Goal: Transaction & Acquisition: Download file/media

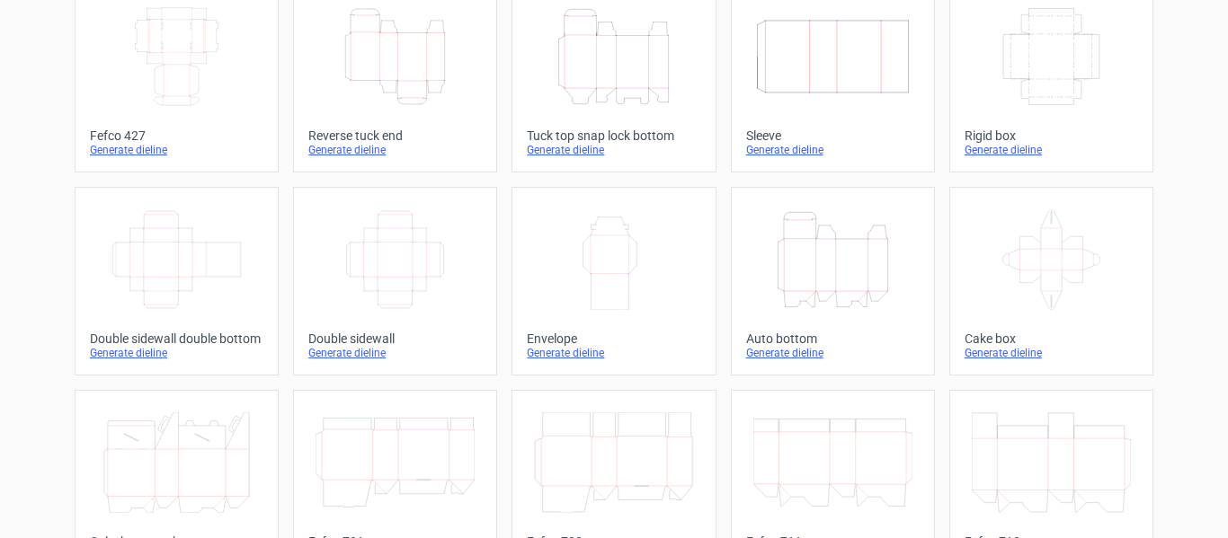
scroll to position [138, 0]
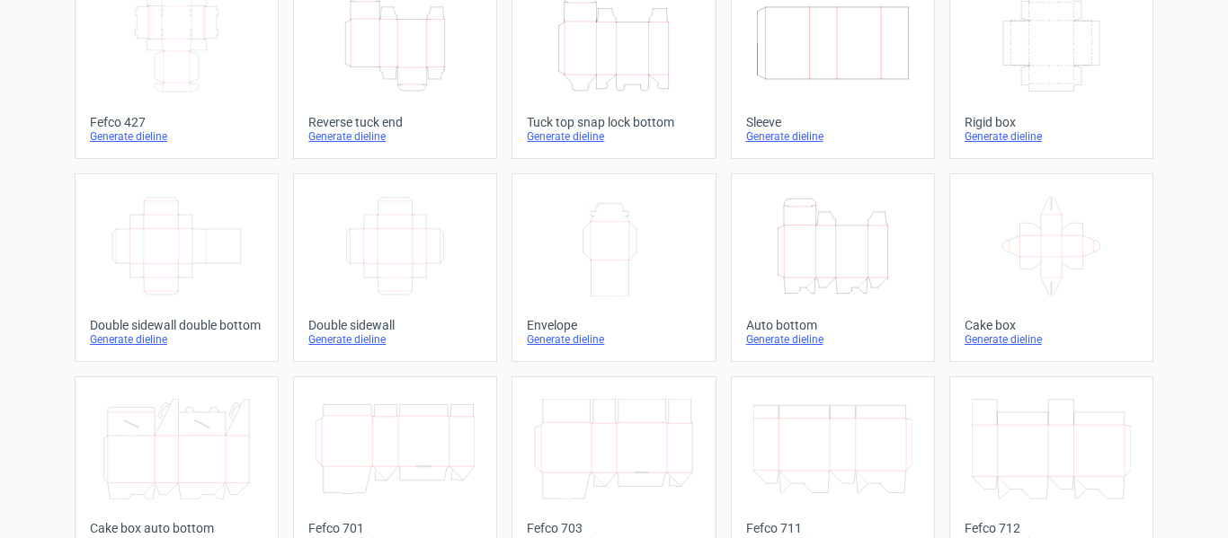
click at [347, 72] on icon "Height Depth Width" at bounding box center [395, 43] width 159 height 101
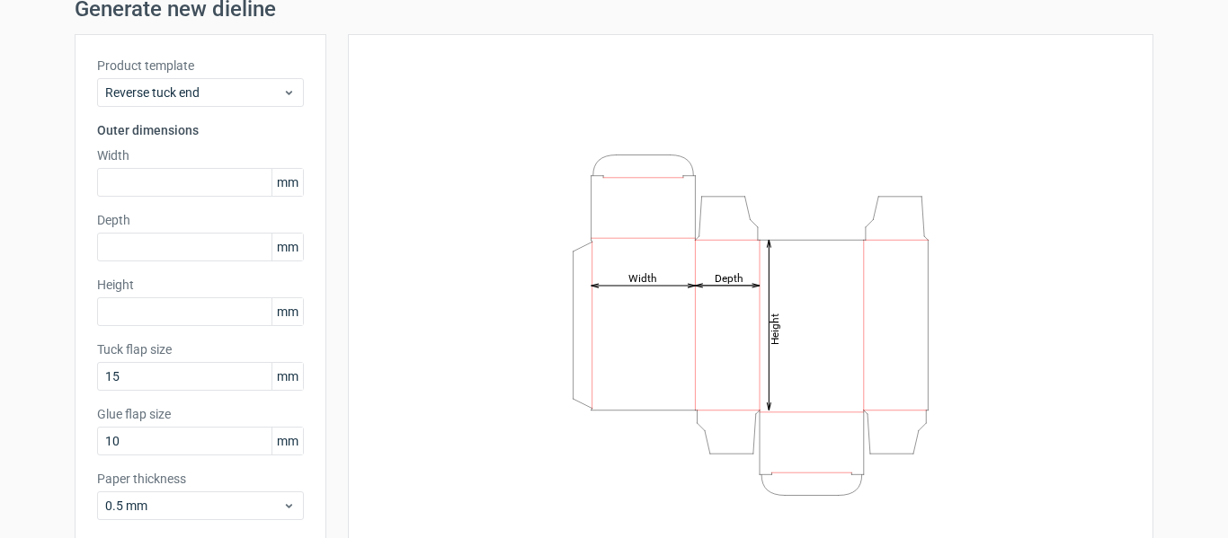
scroll to position [76, 0]
click at [208, 178] on input "text" at bounding box center [200, 180] width 207 height 29
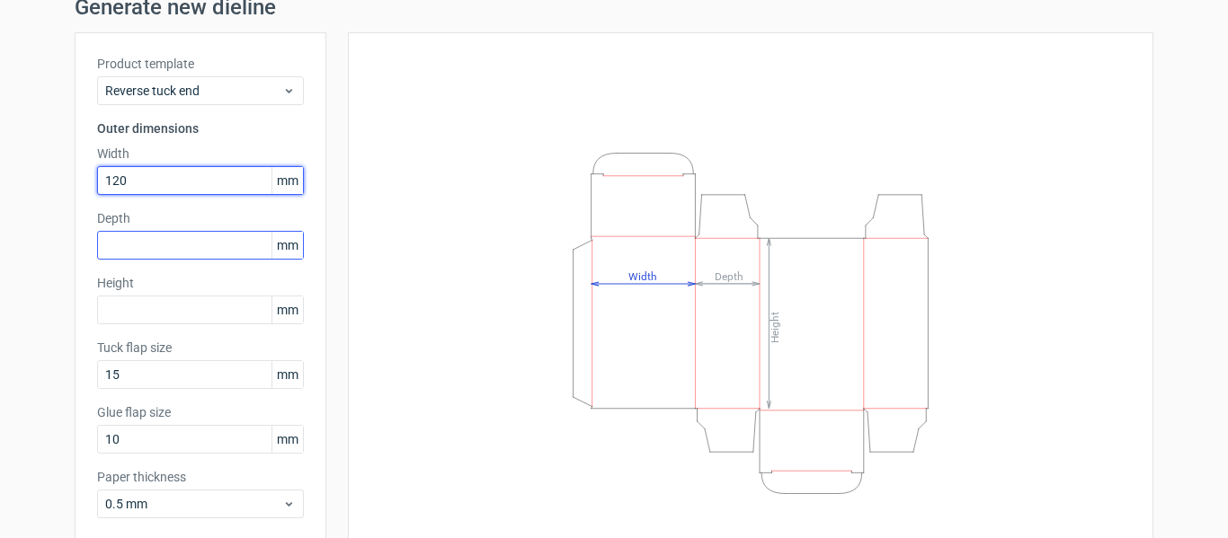
type input "120"
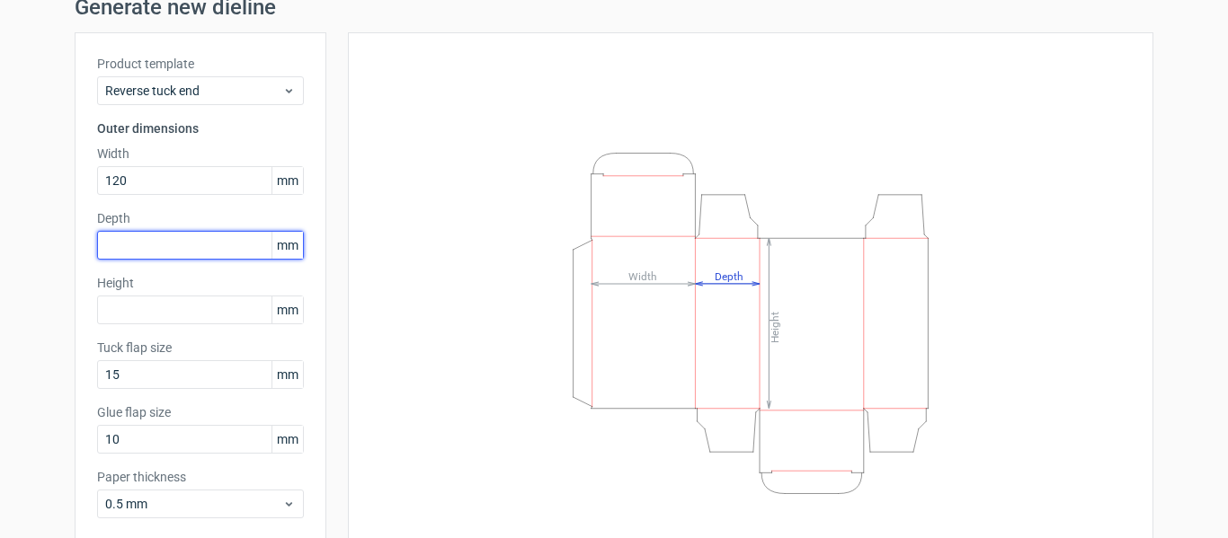
click at [171, 245] on input "text" at bounding box center [200, 245] width 207 height 29
type input "29"
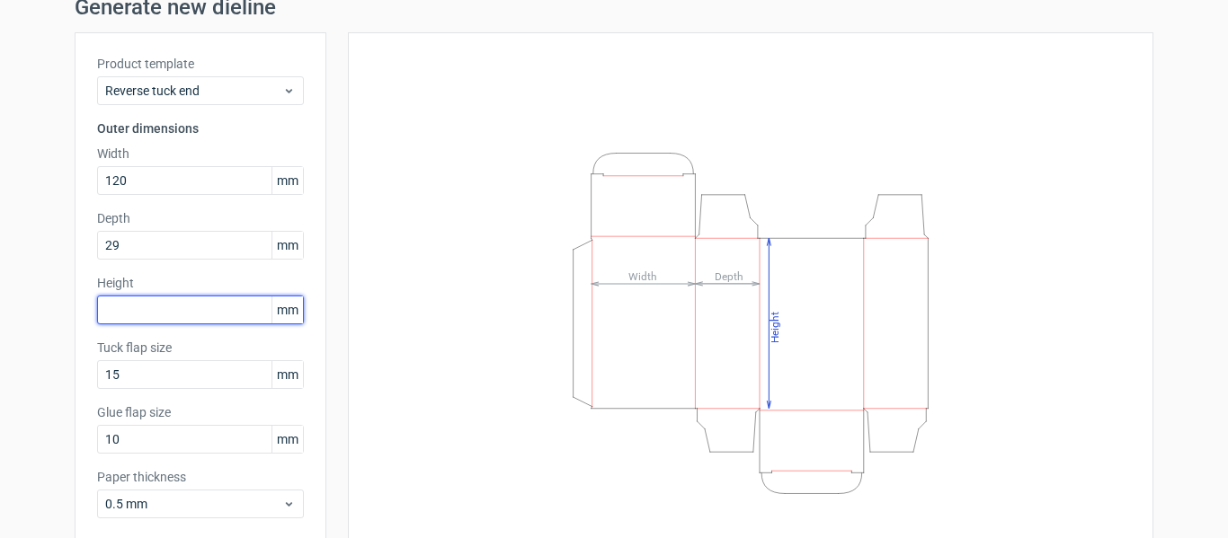
click at [154, 305] on input "text" at bounding box center [200, 310] width 207 height 29
type input "150"
click at [173, 345] on label "Tuck flap size" at bounding box center [200, 348] width 207 height 18
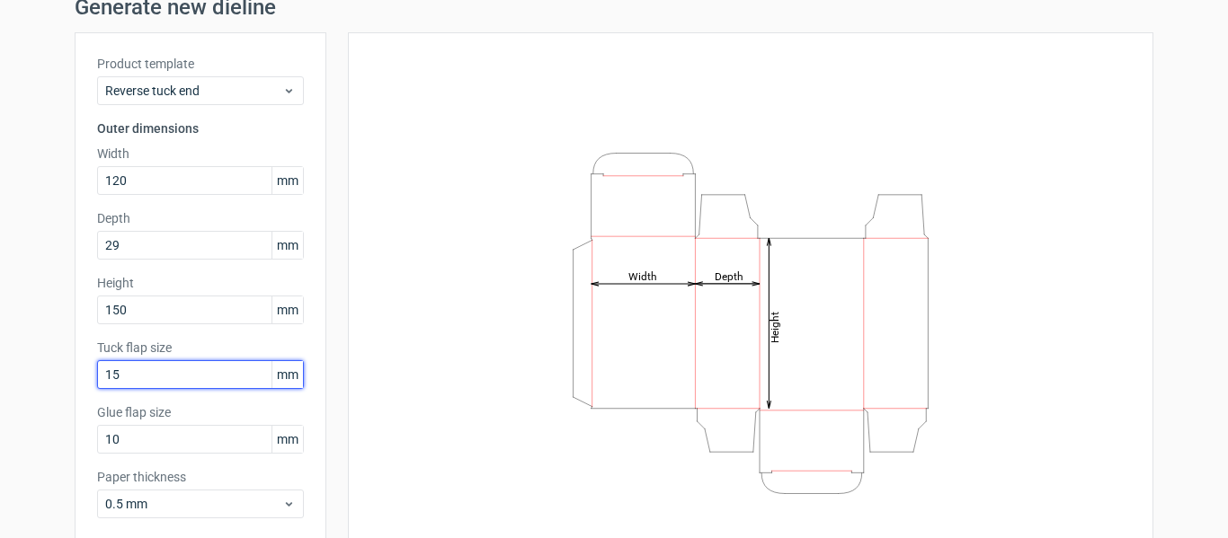
click at [167, 378] on input "15" at bounding box center [200, 374] width 207 height 29
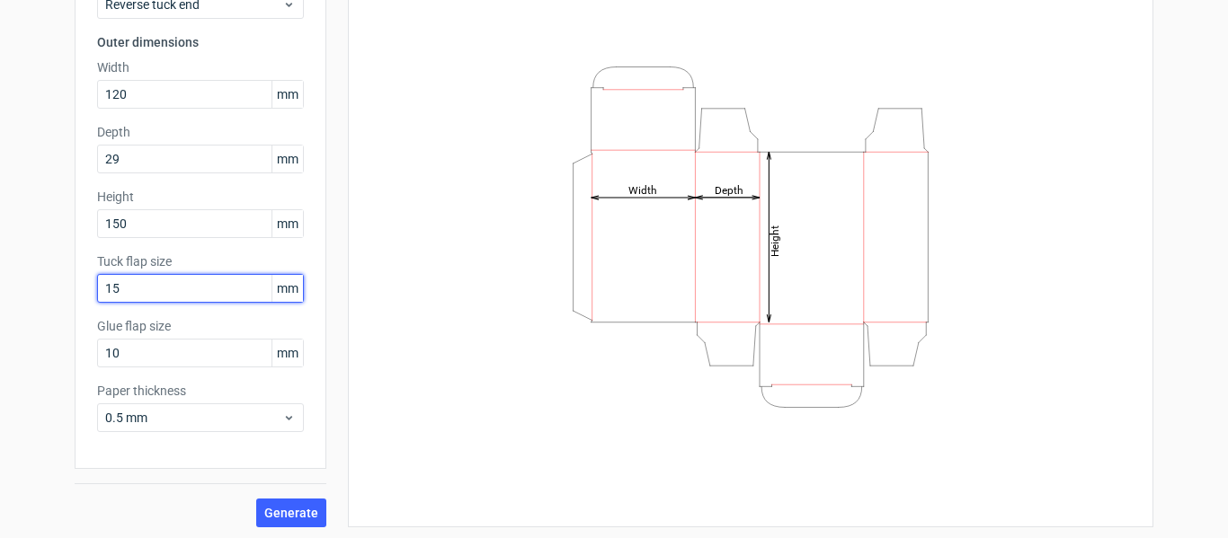
scroll to position [165, 0]
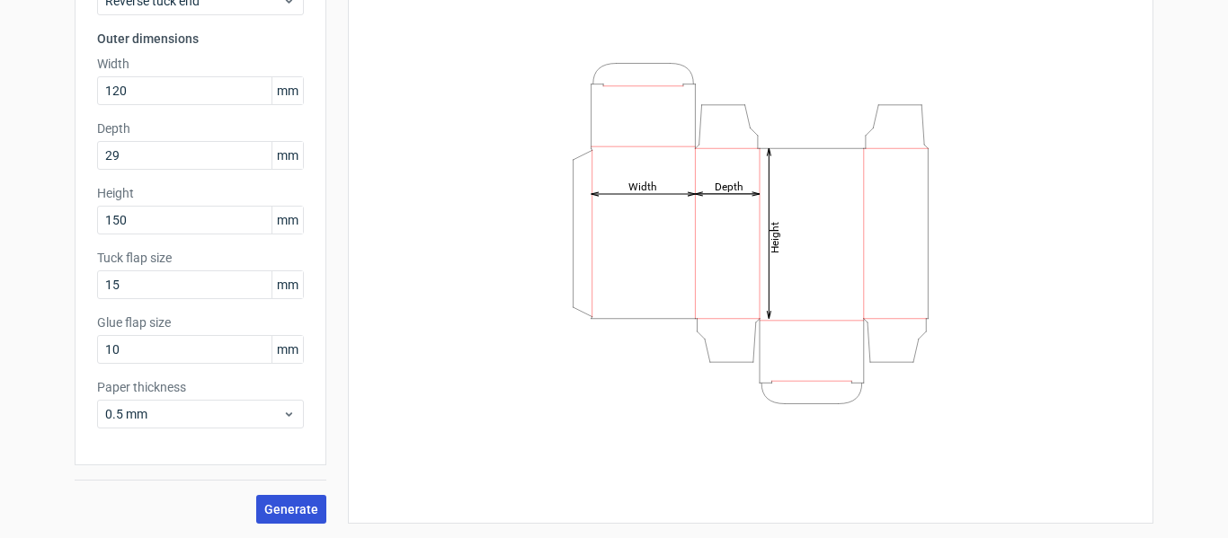
click at [277, 513] on span "Generate" at bounding box center [291, 509] width 54 height 13
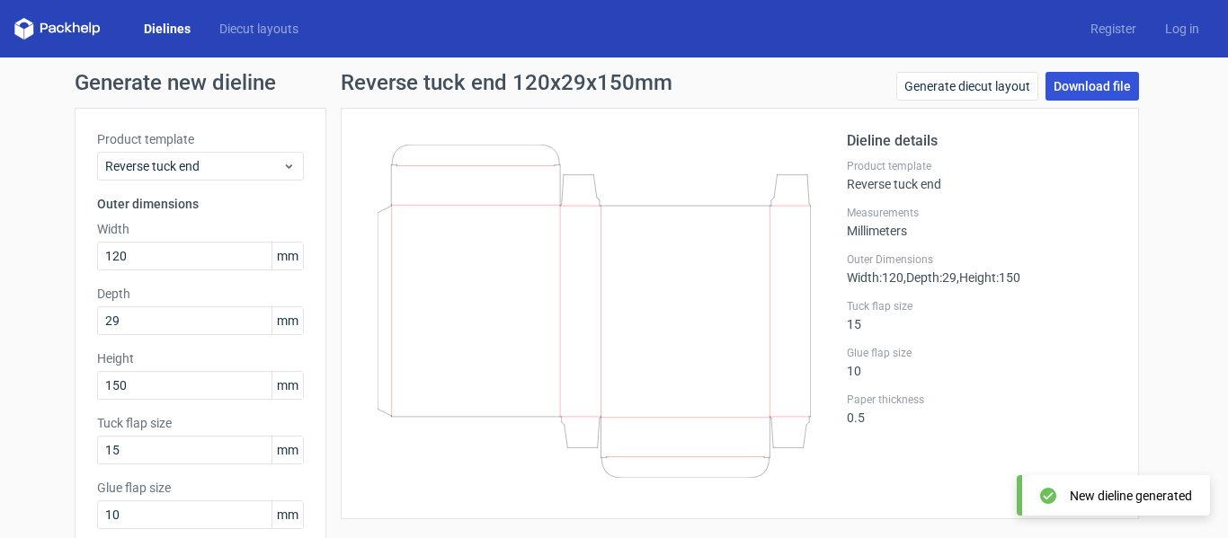
click at [1083, 88] on link "Download file" at bounding box center [1091, 86] width 93 height 29
